Goal: Task Accomplishment & Management: Manage account settings

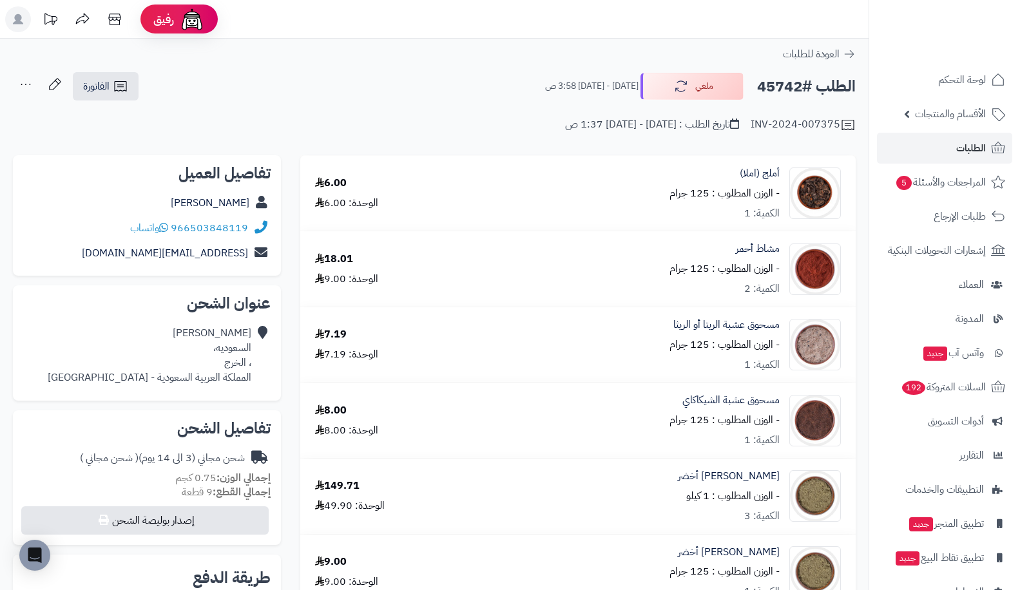
scroll to position [610, 0]
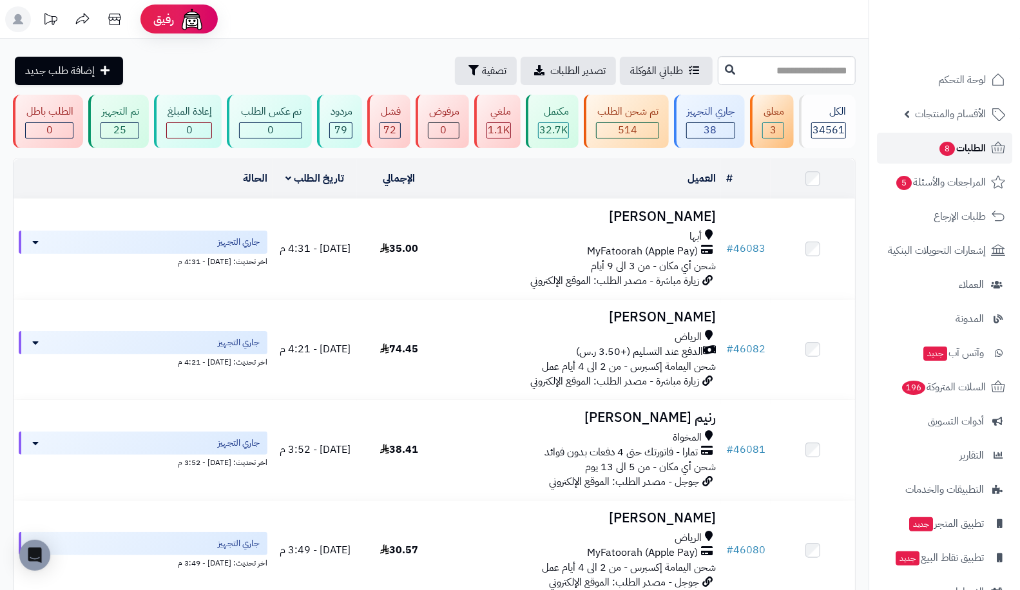
click at [958, 156] on span "الطلبات 8" at bounding box center [962, 148] width 48 height 18
click at [751, 243] on link "# 46083" at bounding box center [745, 248] width 39 height 15
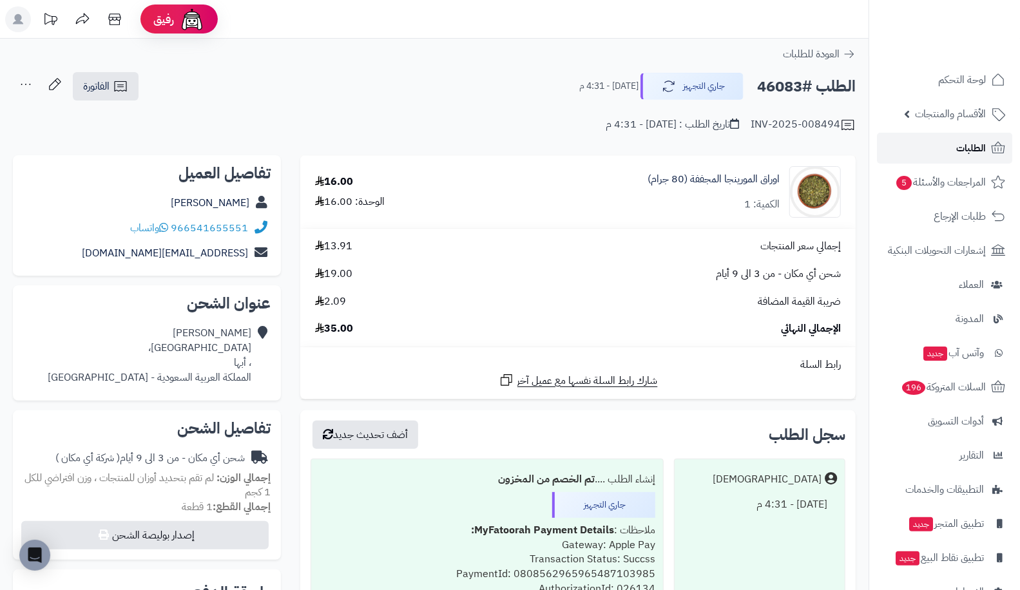
click at [960, 144] on span "الطلبات" at bounding box center [971, 148] width 30 height 18
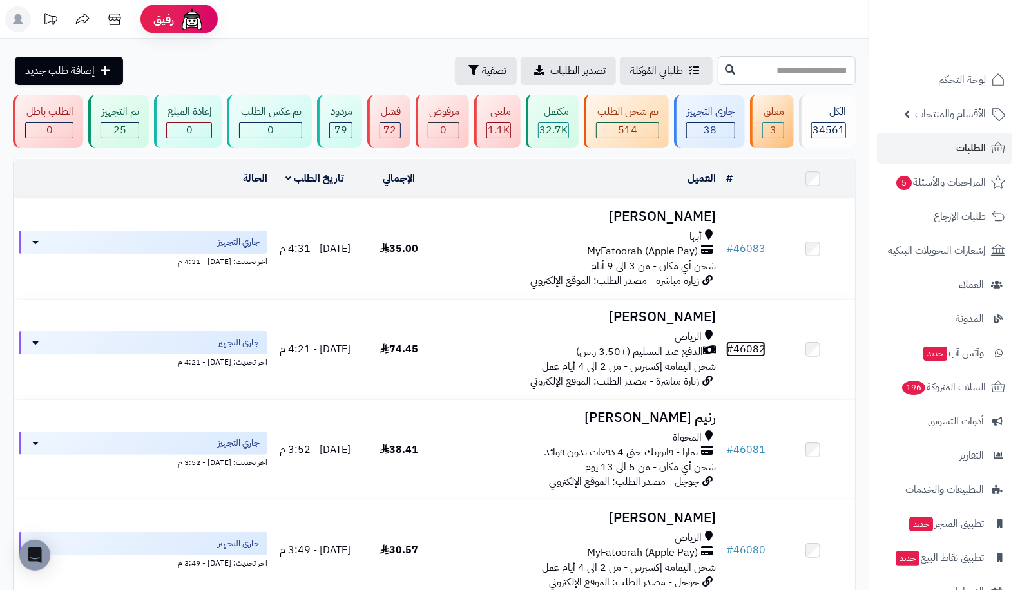
click at [732, 342] on span "#" at bounding box center [729, 349] width 7 height 15
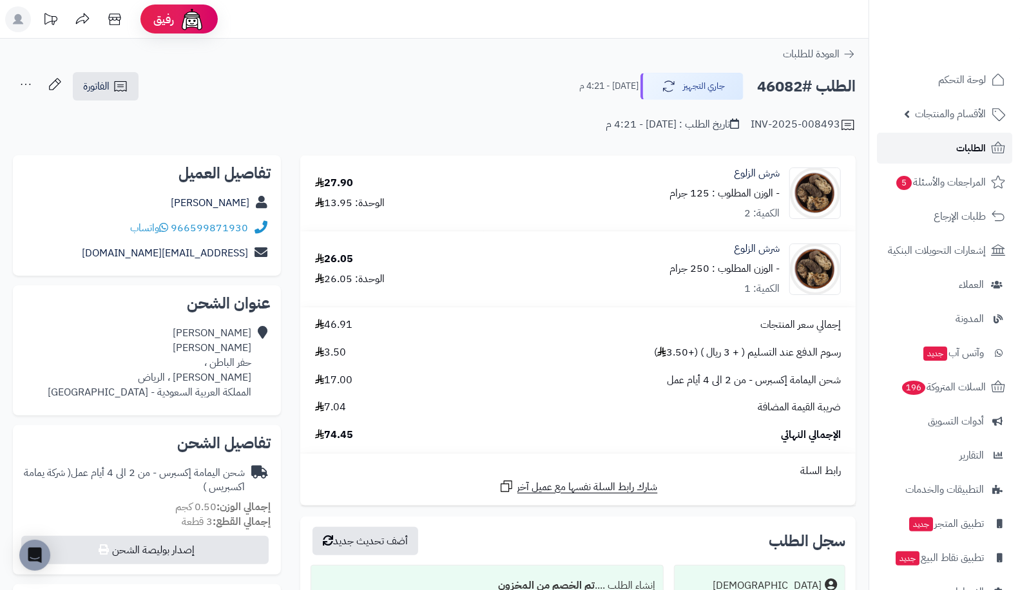
click at [973, 157] on span "الطلبات" at bounding box center [971, 148] width 30 height 18
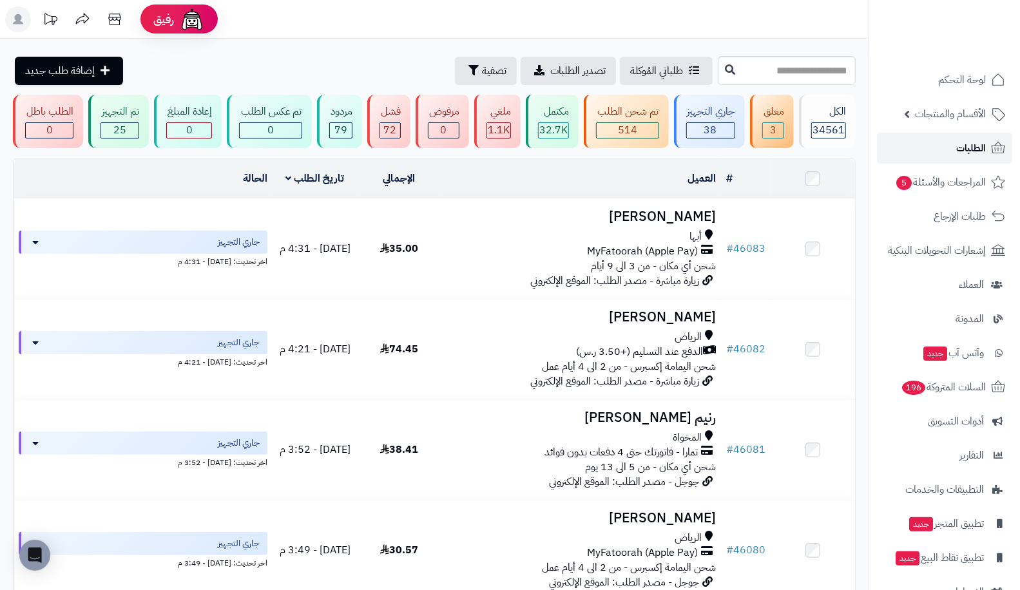
click at [940, 142] on link "الطلبات" at bounding box center [944, 148] width 135 height 31
click at [991, 146] on icon at bounding box center [998, 148] width 15 height 15
click at [970, 153] on span "الطلبات" at bounding box center [971, 148] width 30 height 18
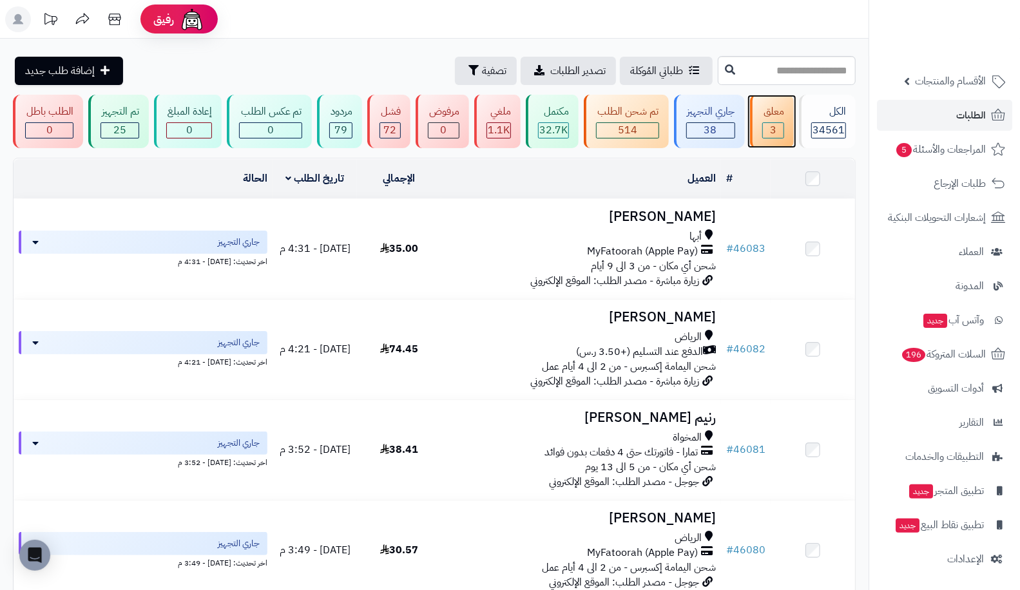
click at [762, 128] on div "معلق 3" at bounding box center [772, 121] width 44 height 53
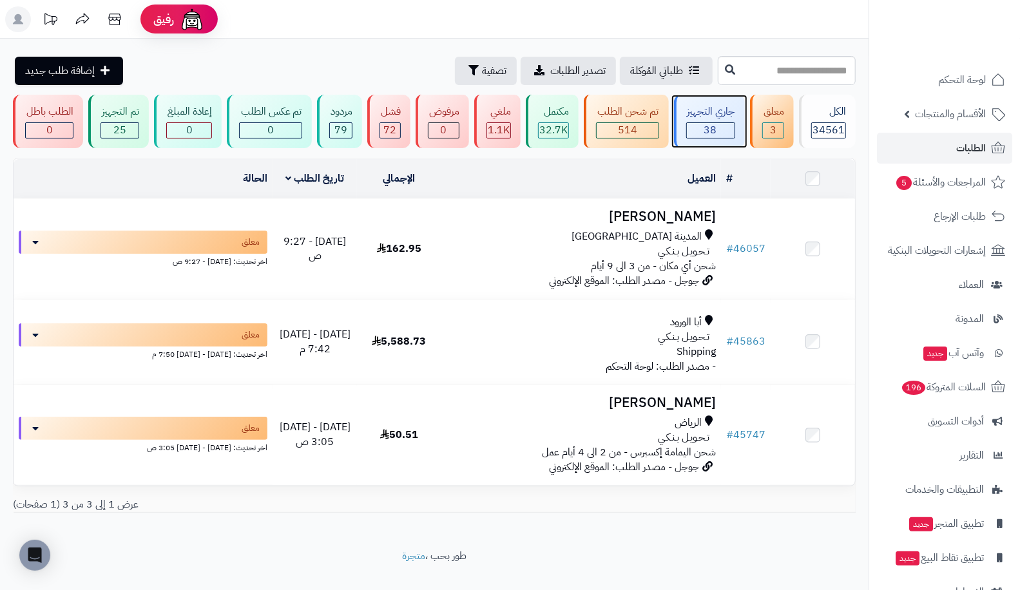
click at [699, 127] on div "38" at bounding box center [711, 130] width 48 height 15
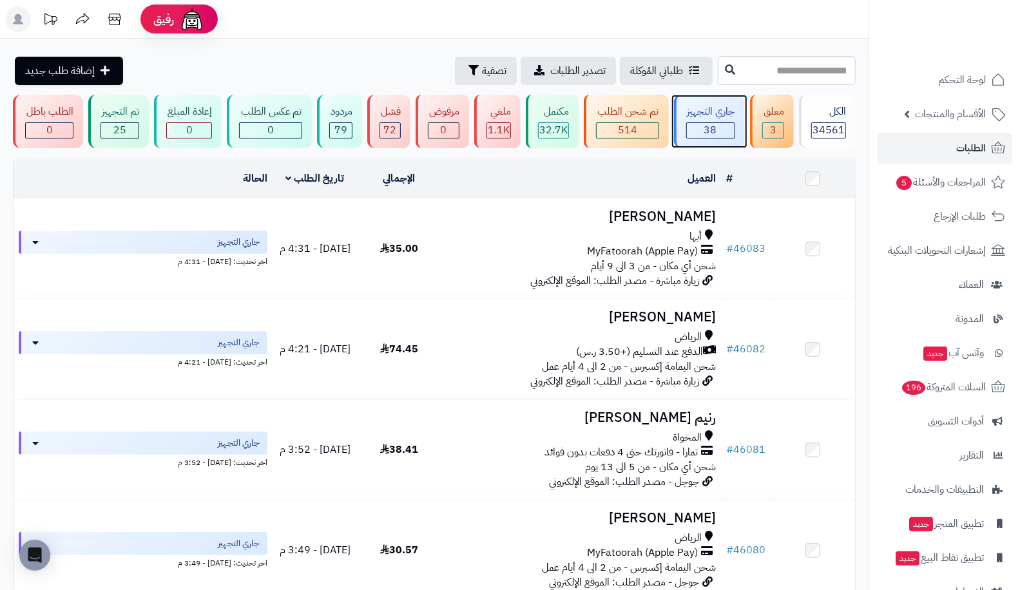
click at [715, 137] on span "38" at bounding box center [710, 129] width 13 height 15
click at [905, 151] on link "الطلبات" at bounding box center [944, 148] width 135 height 31
click at [965, 150] on span "الطلبات" at bounding box center [971, 148] width 30 height 18
click at [974, 147] on span "الطلبات" at bounding box center [971, 148] width 30 height 18
